Goal: Browse casually: Explore the website without a specific task or goal

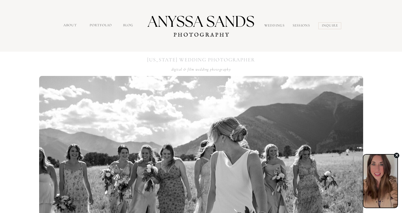
click at [396, 154] on icon "button" at bounding box center [396, 155] width 3 height 4
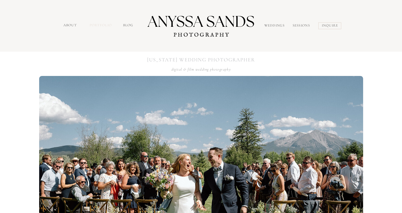
drag, startPoint x: 92, startPoint y: 25, endPoint x: 94, endPoint y: 28, distance: 3.7
click at [92, 25] on nav "portfolio" at bounding box center [101, 26] width 23 height 6
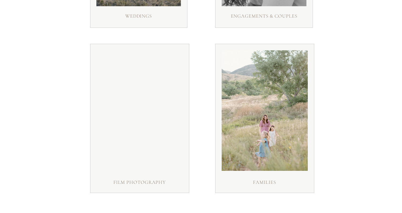
scroll to position [270, 0]
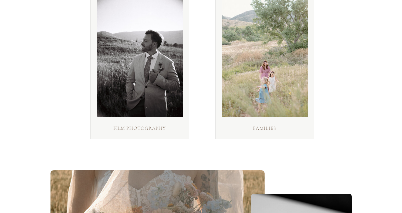
click at [271, 126] on h3 "families" at bounding box center [265, 128] width 46 height 9
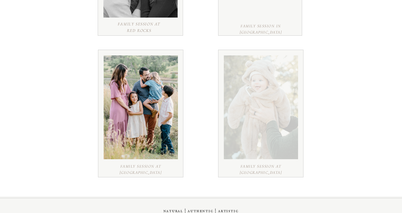
scroll to position [80, 0]
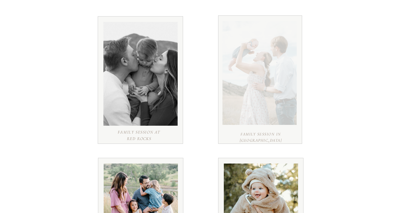
click at [245, 89] on div at bounding box center [259, 73] width 74 height 104
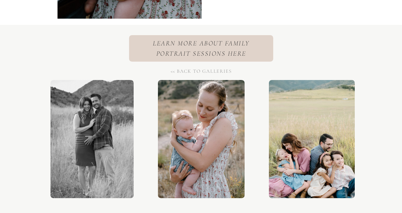
scroll to position [3750, 0]
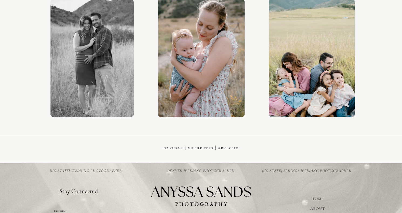
click at [306, 91] on div at bounding box center [312, 58] width 86 height 118
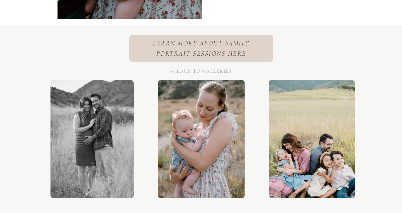
click at [302, 104] on div at bounding box center [312, 139] width 86 height 118
click at [205, 71] on h1 "<< back to galleries" at bounding box center [201, 70] width 67 height 7
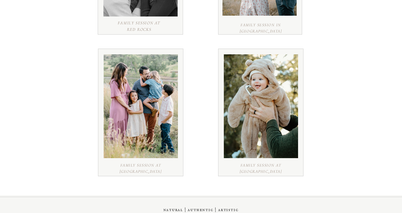
scroll to position [216, 0]
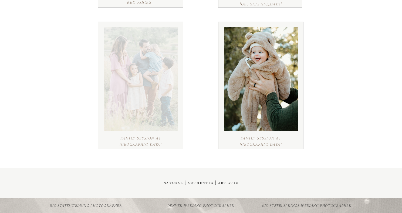
click at [126, 89] on div at bounding box center [141, 79] width 74 height 104
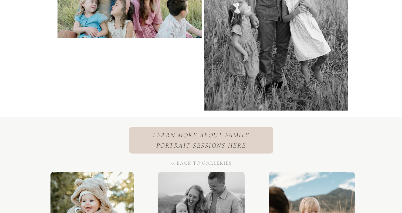
scroll to position [8391, 0]
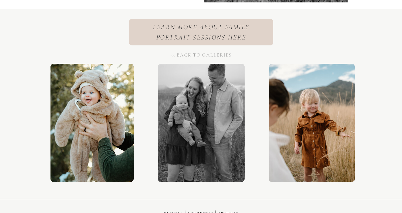
click at [287, 134] on div at bounding box center [312, 123] width 86 height 118
click at [302, 128] on div at bounding box center [312, 123] width 86 height 118
click at [206, 54] on h1 "<< back to galleries" at bounding box center [201, 54] width 67 height 7
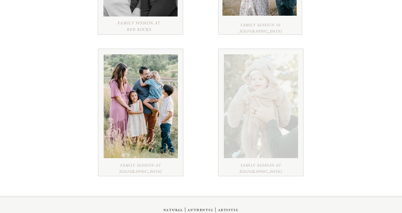
scroll to position [216, 0]
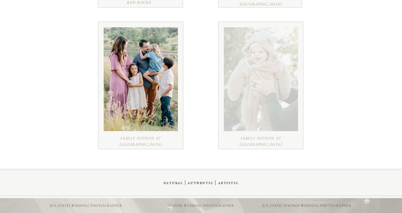
drag, startPoint x: 248, startPoint y: 87, endPoint x: 266, endPoint y: 86, distance: 17.9
click at [249, 87] on div at bounding box center [261, 79] width 74 height 104
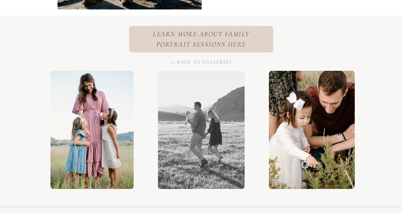
scroll to position [7586, 0]
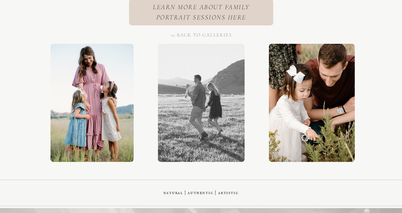
click at [314, 127] on div at bounding box center [312, 103] width 86 height 118
click at [197, 33] on h1 "<< back to galleries" at bounding box center [201, 34] width 67 height 7
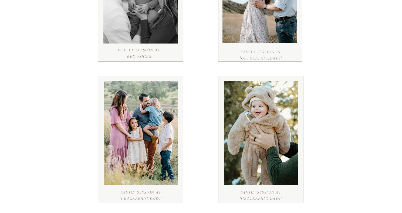
scroll to position [54, 0]
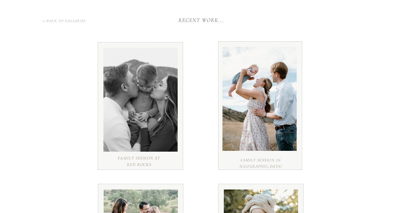
click at [193, 21] on icon "recent work..." at bounding box center [200, 20] width 45 height 6
drag, startPoint x: 59, startPoint y: 20, endPoint x: 66, endPoint y: 20, distance: 6.2
click at [60, 20] on h1 "<< back to galleries" at bounding box center [63, 20] width 67 height 5
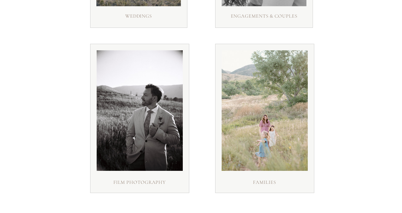
scroll to position [243, 0]
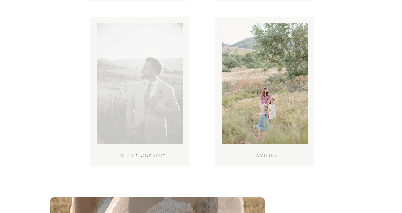
drag, startPoint x: 138, startPoint y: 115, endPoint x: 221, endPoint y: 121, distance: 83.8
click at [138, 115] on div at bounding box center [140, 83] width 86 height 120
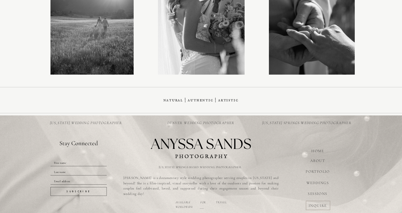
scroll to position [1916, 0]
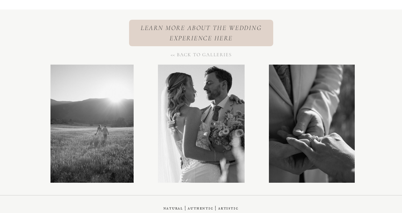
click at [201, 54] on h1 "<< back to galleries" at bounding box center [201, 53] width 67 height 5
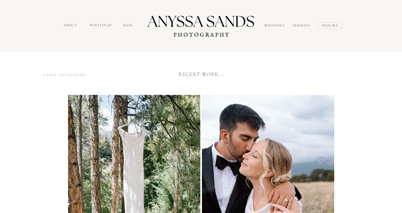
click at [67, 73] on h3 "<< back to galleries" at bounding box center [63, 74] width 67 height 5
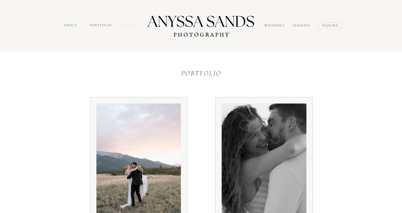
click at [127, 25] on nav "Blog" at bounding box center [129, 26] width 12 height 6
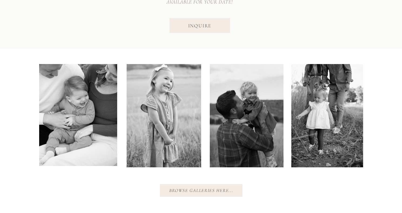
scroll to position [2698, 0]
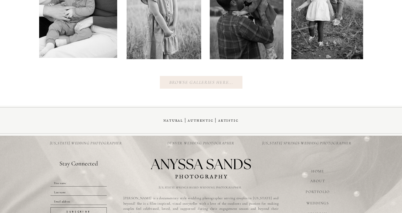
click at [182, 80] on nav "Browse galleries here..." at bounding box center [201, 81] width 69 height 5
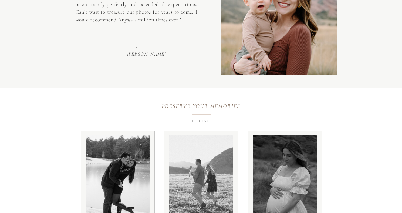
scroll to position [1025, 0]
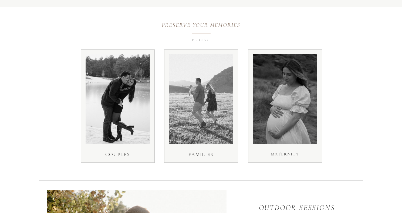
click at [212, 91] on div at bounding box center [201, 99] width 64 height 90
click at [202, 154] on p "families" at bounding box center [200, 154] width 77 height 6
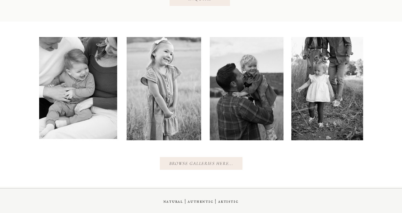
scroll to position [2644, 0]
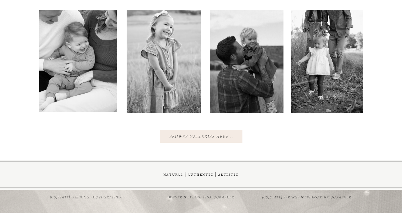
drag, startPoint x: 190, startPoint y: 133, endPoint x: 194, endPoint y: 132, distance: 4.6
click at [190, 133] on nav "Browse galleries here..." at bounding box center [201, 135] width 69 height 5
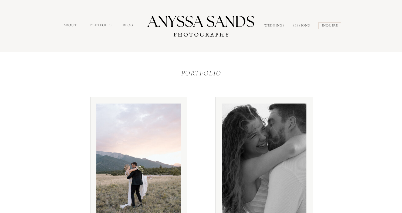
scroll to position [108, 0]
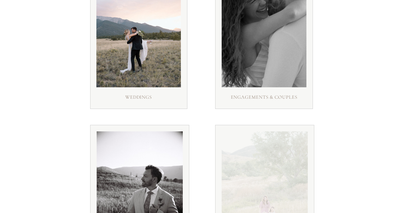
scroll to position [270, 0]
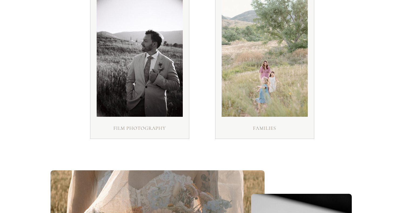
click at [274, 130] on h3 "families" at bounding box center [265, 128] width 46 height 9
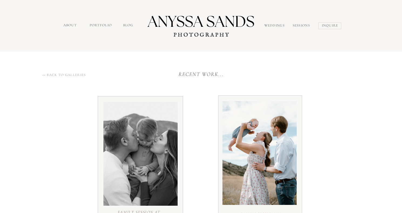
scroll to position [81, 0]
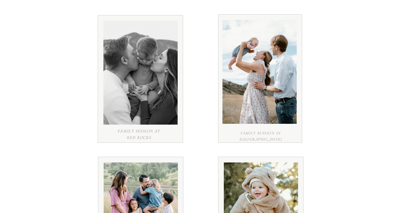
click at [139, 133] on h1 "Family session at Red Rocks" at bounding box center [139, 135] width 77 height 14
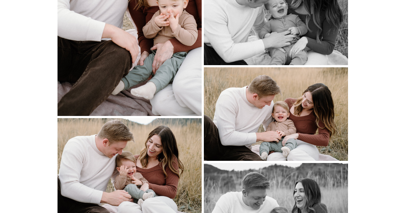
scroll to position [2549, 0]
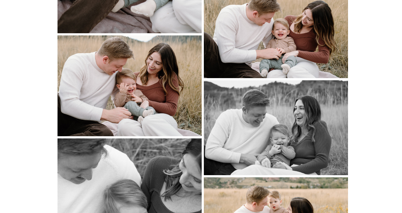
click at [130, 88] on img at bounding box center [129, 85] width 144 height 101
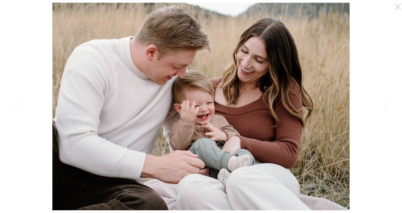
drag, startPoint x: 190, startPoint y: 160, endPoint x: 290, endPoint y: 154, distance: 99.2
click at [190, 160] on img at bounding box center [200, 106] width 297 height 207
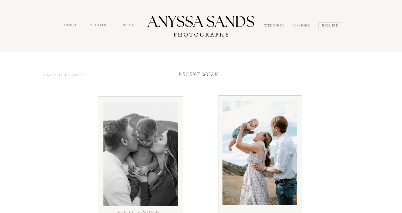
click at [177, 19] on div at bounding box center [201, 26] width 108 height 36
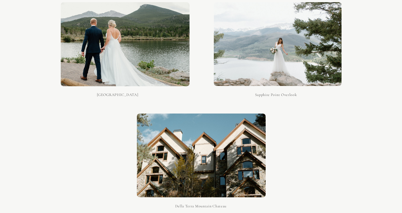
scroll to position [3340, 0]
